Goal: Task Accomplishment & Management: Manage account settings

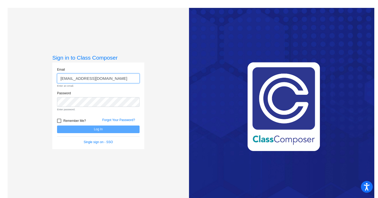
click at [74, 81] on input "[EMAIL_ADDRESS][DOMAIN_NAME]" at bounding box center [98, 79] width 83 height 10
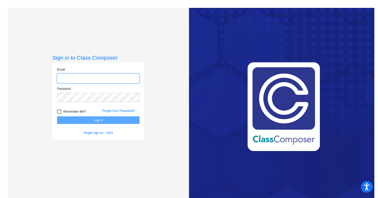
type input "[EMAIL_ADDRESS][DOMAIN_NAME]"
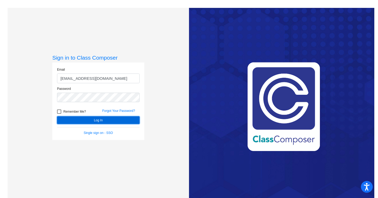
click at [83, 120] on button "Log In" at bounding box center [98, 120] width 83 height 8
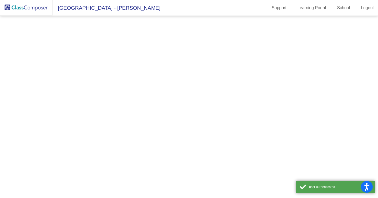
click at [83, 120] on mat-sidenav-content at bounding box center [189, 107] width 378 height 182
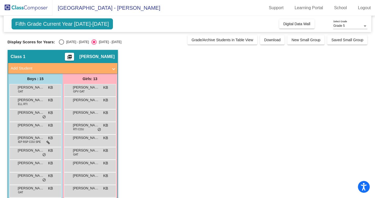
click at [61, 43] on div "Select an option" at bounding box center [61, 41] width 5 height 5
click at [61, 45] on input "2024 - 2025" at bounding box center [61, 45] width 0 height 0
radio input "true"
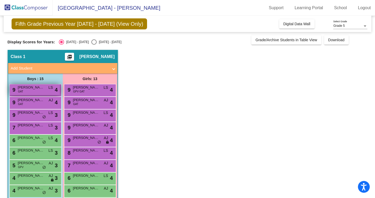
click at [38, 93] on div "9 Adler Wallis GAT LS lock do_not_disturb_alt 4" at bounding box center [35, 89] width 50 height 11
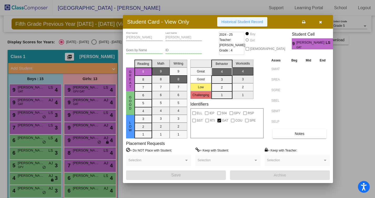
click at [244, 23] on span "Historical Student Record" at bounding box center [243, 22] width 42 height 4
click at [38, 104] on div at bounding box center [187, 99] width 375 height 198
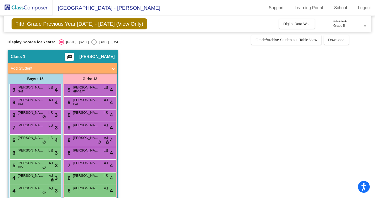
click at [38, 104] on div "9 Giovanni Jensen GAT AJ lock do_not_disturb_alt 4" at bounding box center [35, 102] width 50 height 11
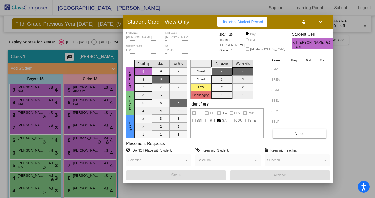
click at [37, 113] on div at bounding box center [187, 99] width 375 height 198
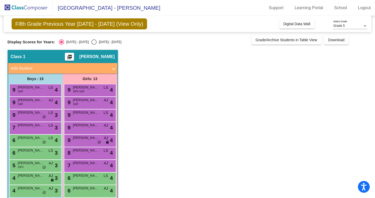
click at [37, 113] on span "Chase Hericourt" at bounding box center [31, 112] width 26 height 5
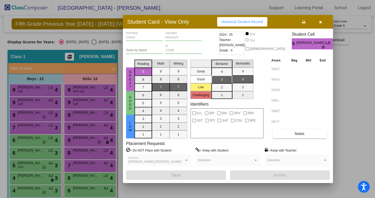
click at [34, 130] on div at bounding box center [187, 99] width 375 height 198
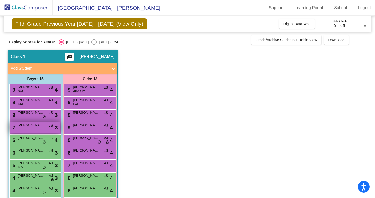
click at [34, 130] on div "7 Rowan Newburn LS lock do_not_disturb_alt 3" at bounding box center [35, 127] width 50 height 11
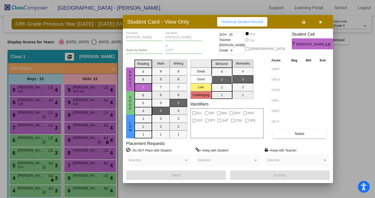
click at [117, 41] on div at bounding box center [187, 99] width 375 height 198
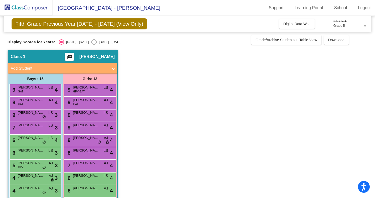
click at [113, 69] on span at bounding box center [114, 68] width 2 height 6
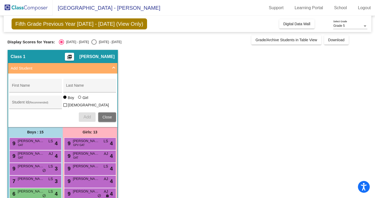
click at [112, 69] on span "Add Student" at bounding box center [62, 68] width 102 height 6
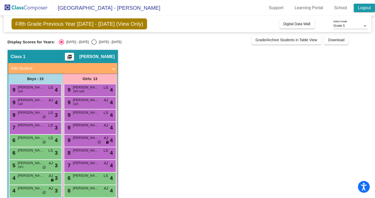
click at [362, 8] on link "Logout" at bounding box center [364, 8] width 21 height 8
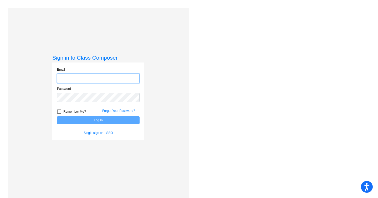
type input "[EMAIL_ADDRESS][DOMAIN_NAME]"
